Goal: Find specific page/section: Find specific page/section

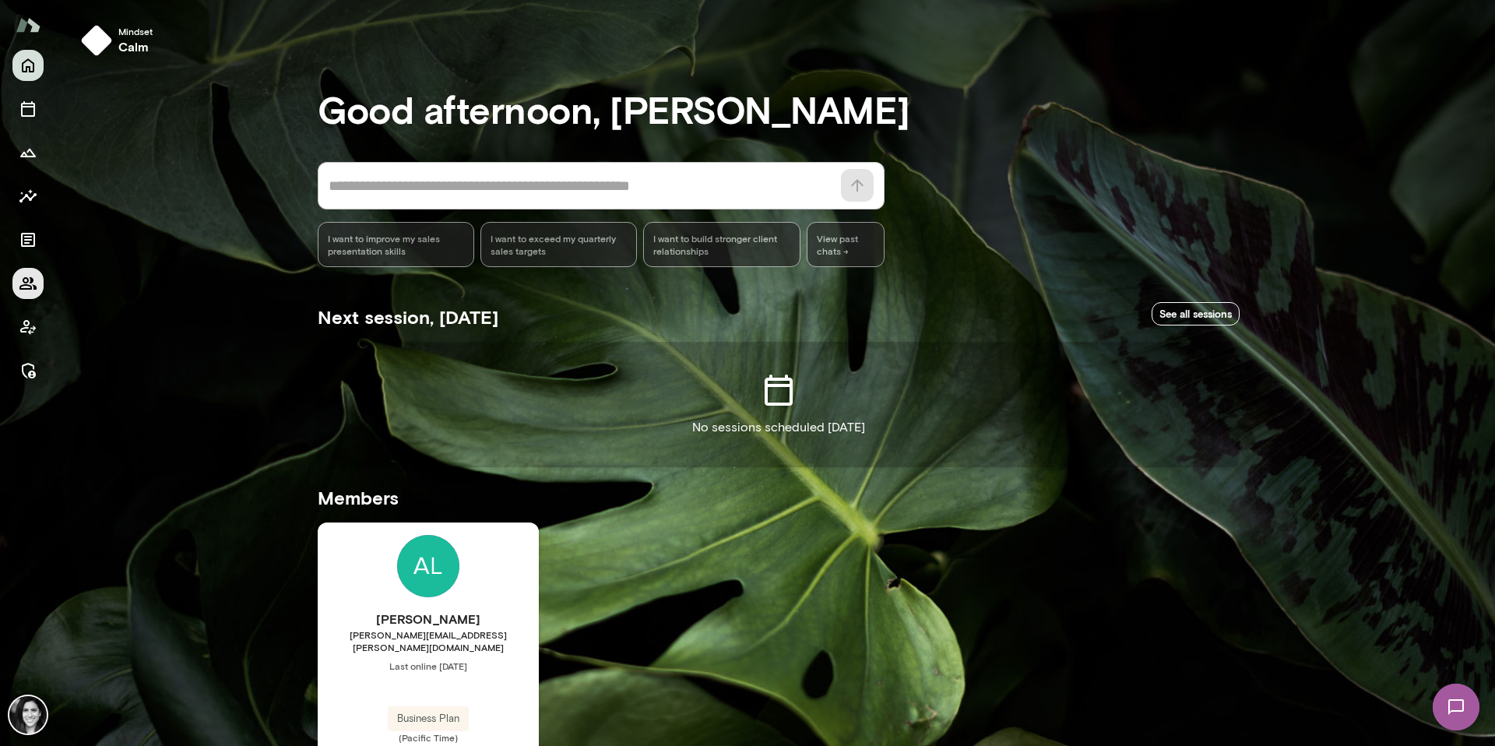
click at [22, 281] on icon "Members" at bounding box center [28, 283] width 19 height 19
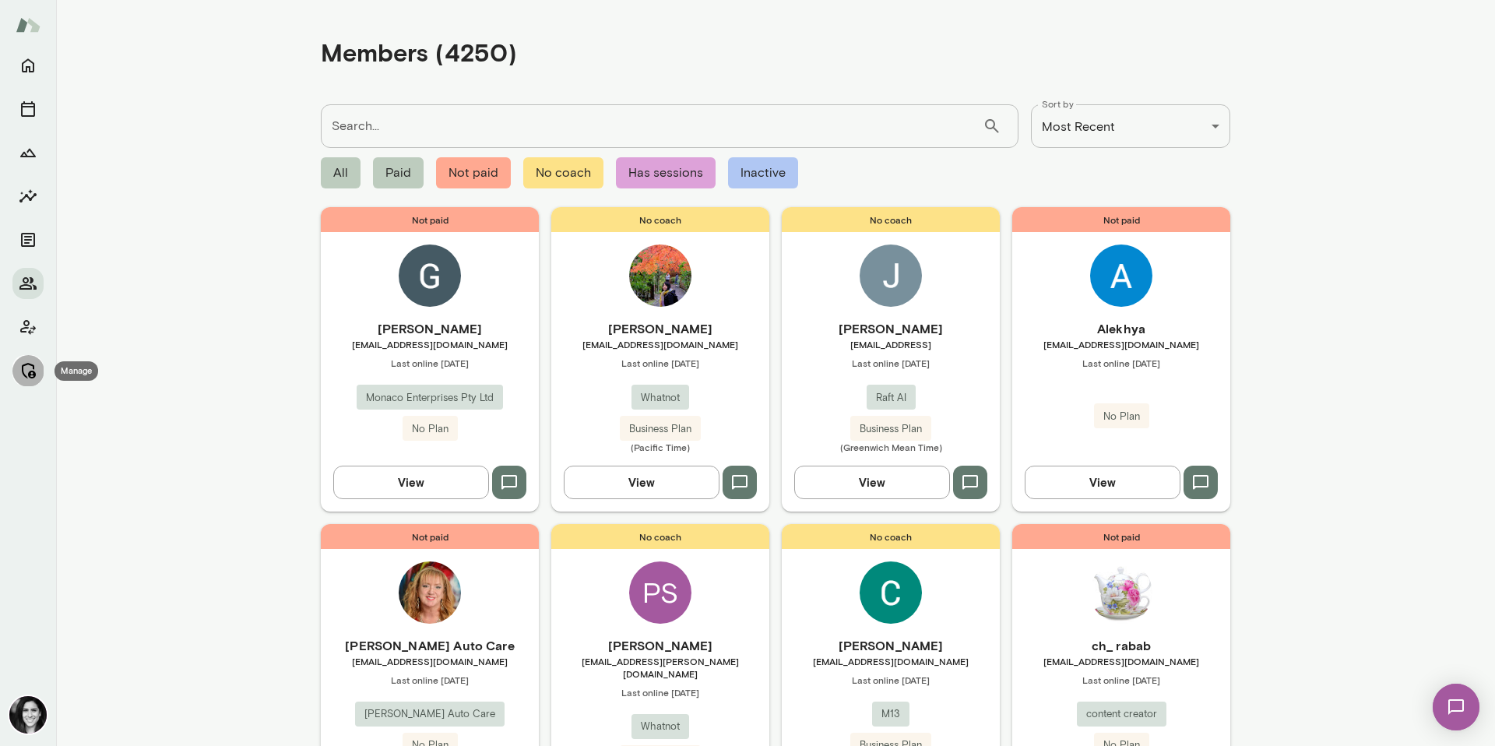
click at [29, 378] on icon "Manage" at bounding box center [28, 370] width 19 height 19
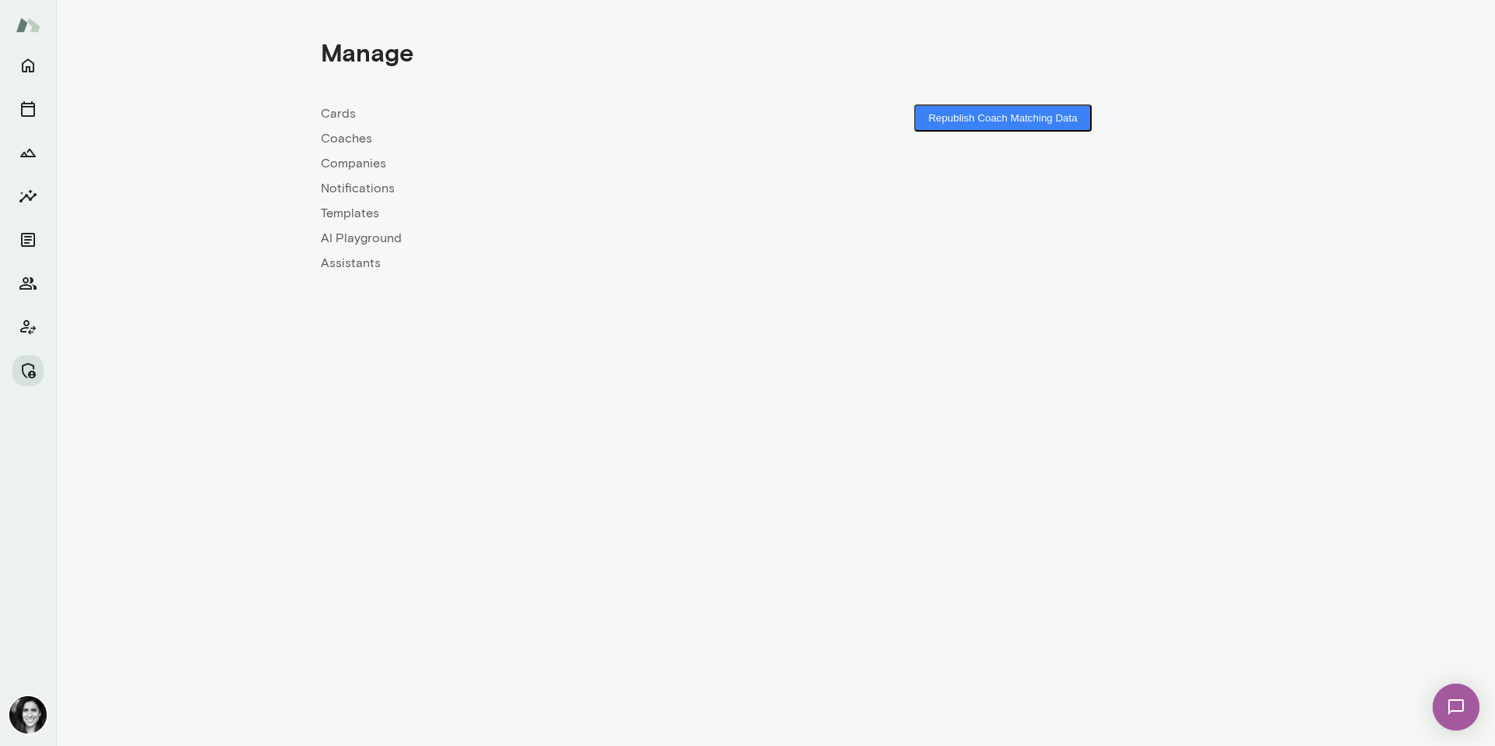
click at [348, 139] on link "Coaches" at bounding box center [548, 138] width 455 height 19
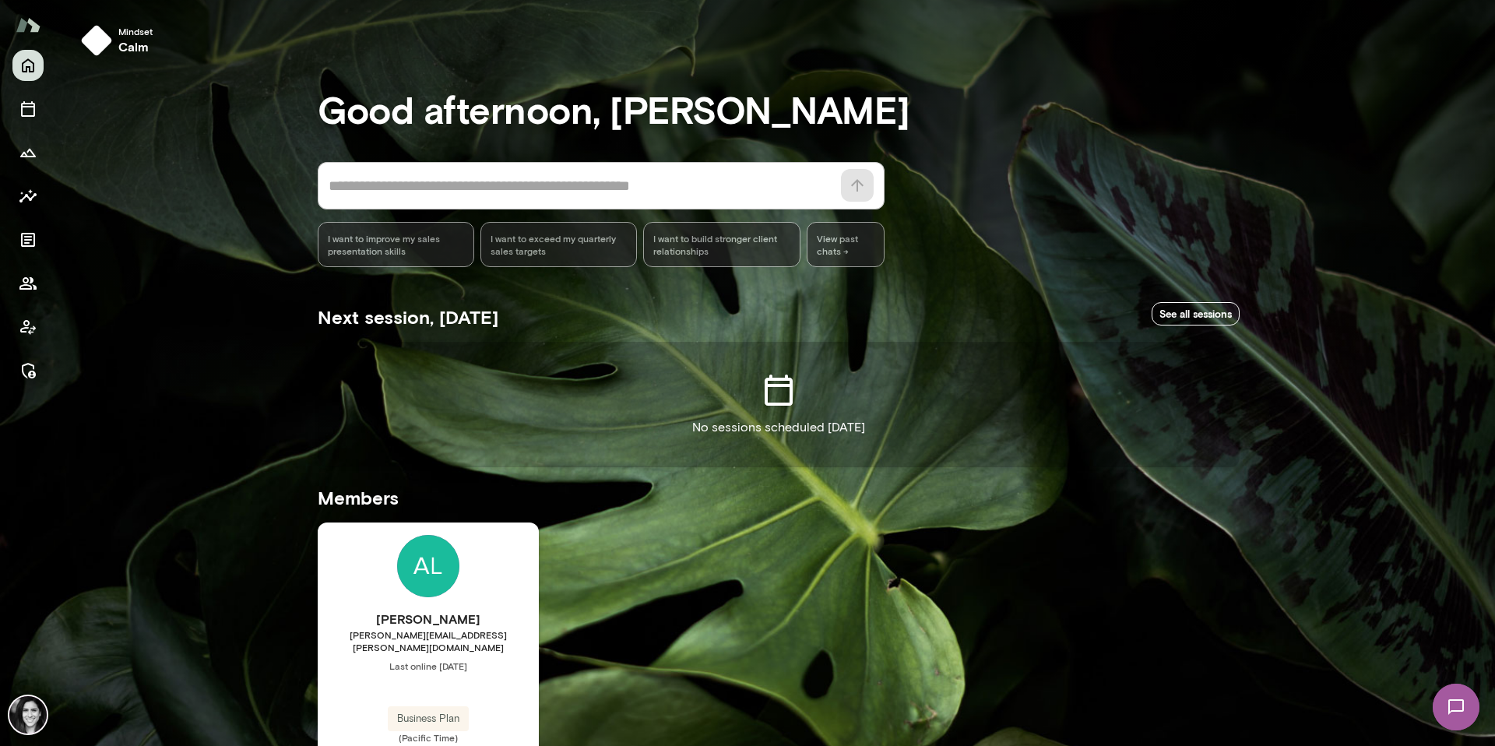
click at [44, 268] on div at bounding box center [28, 398] width 56 height 696
click at [33, 289] on icon "Members" at bounding box center [27, 283] width 17 height 12
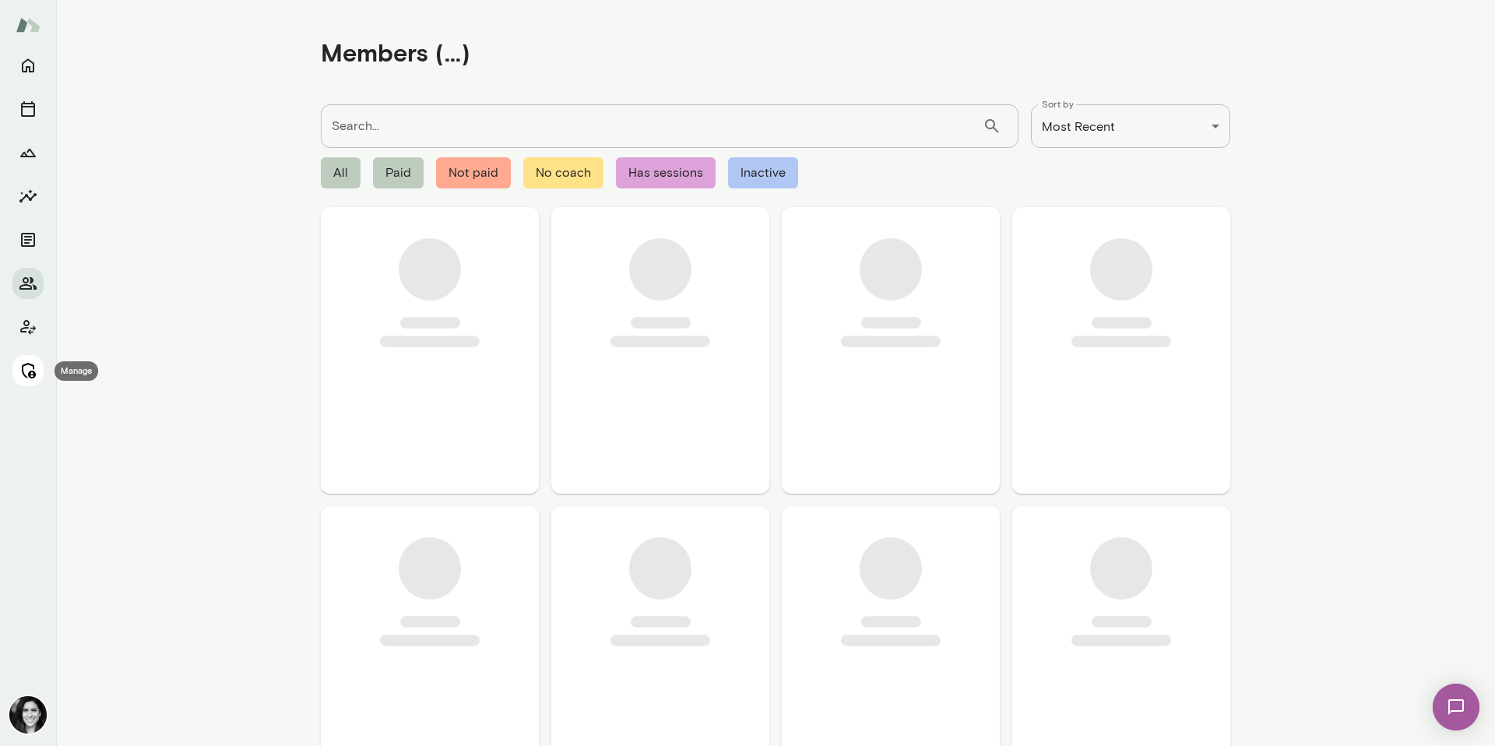
click at [33, 363] on icon "Manage" at bounding box center [28, 370] width 19 height 19
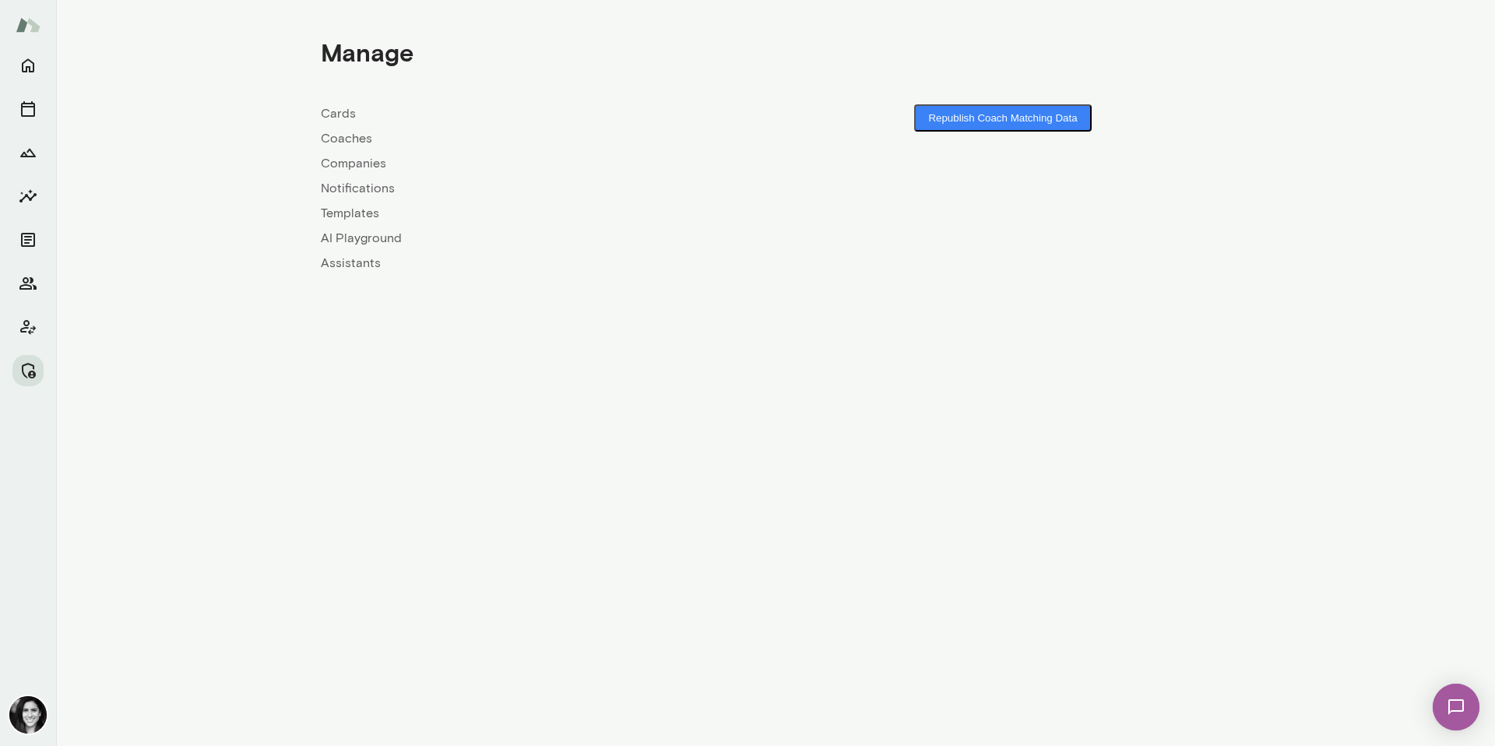
click at [344, 144] on link "Coaches" at bounding box center [548, 138] width 455 height 19
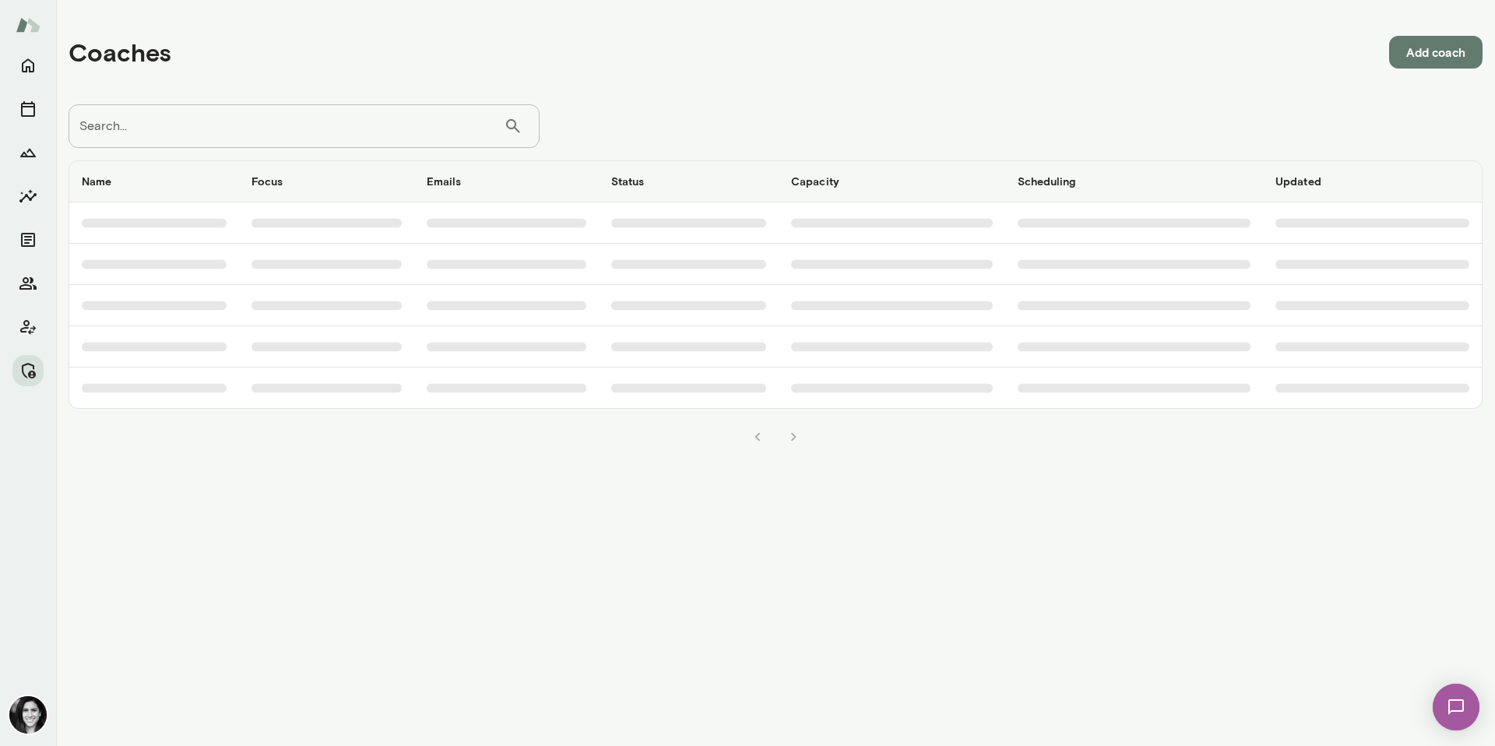
click at [344, 144] on input "Search..." at bounding box center [286, 126] width 435 height 44
